Goal: Information Seeking & Learning: Learn about a topic

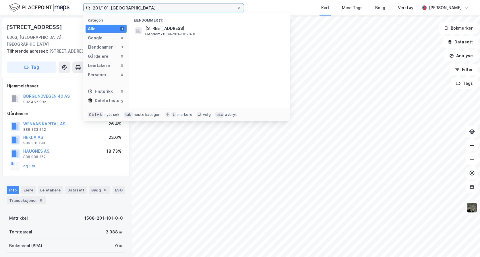
drag, startPoint x: 128, startPoint y: 7, endPoint x: 71, endPoint y: 7, distance: 56.8
click at [71, 7] on div "201/101, ålesund Kategori Alle 1 Google 0 Eiendommer 1 Gårdeiere 0 Leietakere 0…" at bounding box center [240, 8] width 480 height 16
type input "122/520, [GEOGRAPHIC_DATA]"
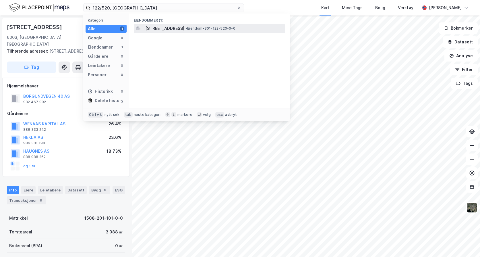
click at [169, 30] on span "[STREET_ADDRESS]" at bounding box center [164, 28] width 39 height 7
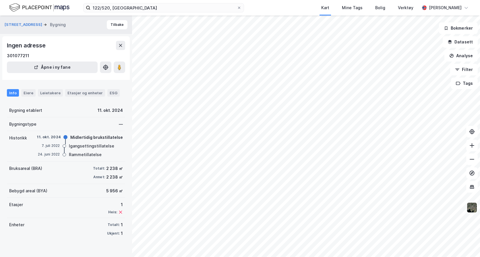
click at [10, 91] on div "Info" at bounding box center [13, 92] width 12 height 7
click at [115, 24] on button "Tilbake" at bounding box center [117, 24] width 21 height 9
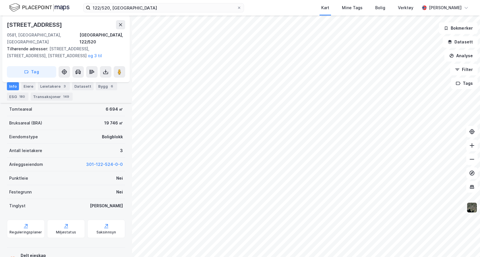
scroll to position [144, 0]
click at [107, 160] on button "301-122-524-0-0" at bounding box center [104, 163] width 37 height 7
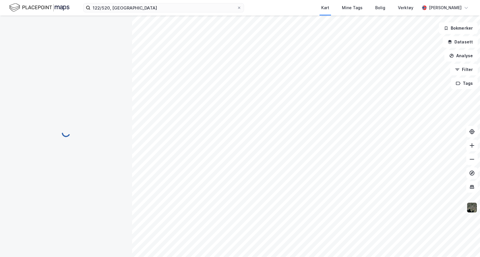
scroll to position [86, 0]
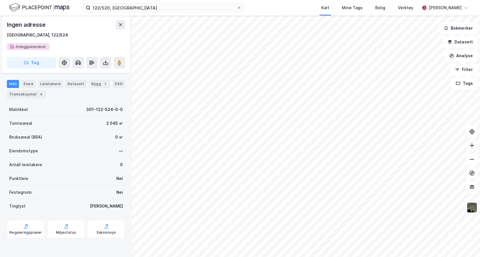
click at [472, 146] on icon at bounding box center [472, 145] width 1 height 5
